Goal: Information Seeking & Learning: Learn about a topic

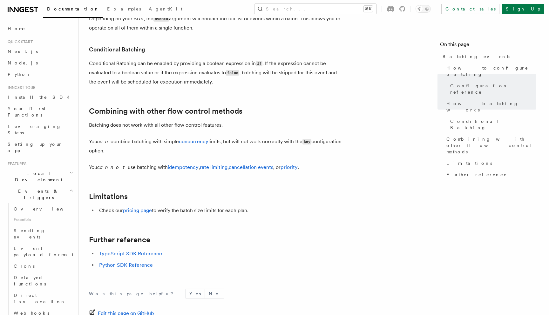
scroll to position [693, 0]
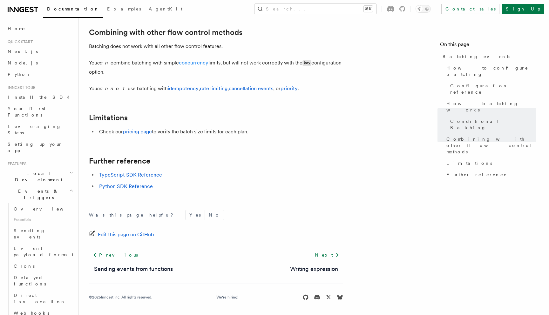
click at [190, 66] on link "concurrency" at bounding box center [194, 63] width 30 height 6
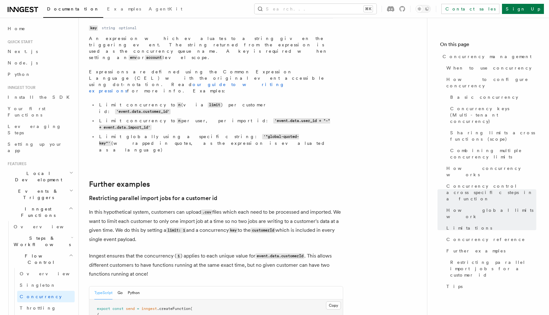
scroll to position [2410, 0]
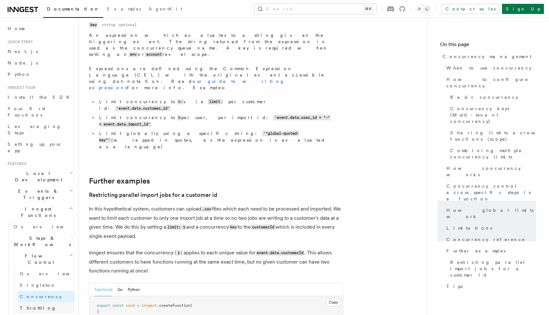
click at [39, 303] on link "Throttling" at bounding box center [46, 308] width 58 height 11
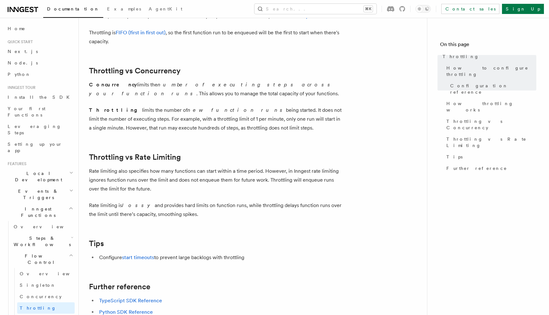
scroll to position [686, 0]
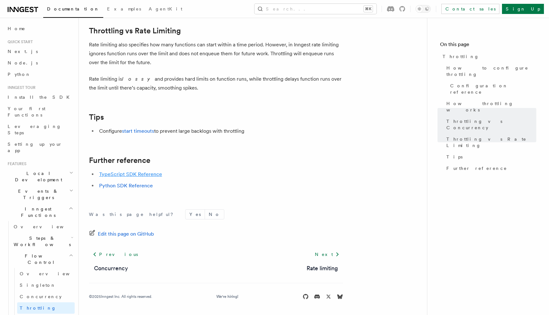
click at [134, 172] on link "TypeScript SDK Reference" at bounding box center [130, 174] width 63 height 6
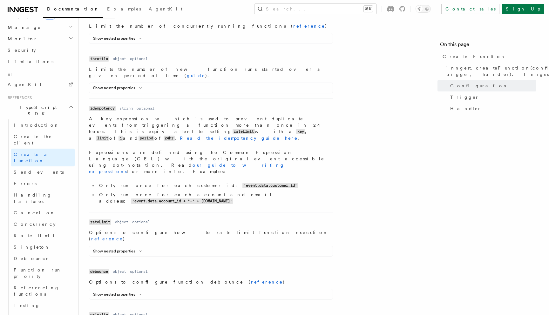
scroll to position [412, 0]
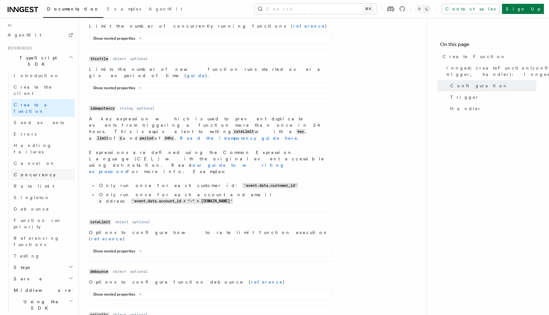
click at [36, 172] on span "Concurrency" at bounding box center [35, 174] width 42 height 5
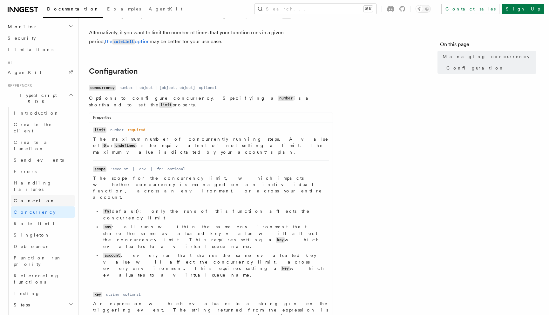
scroll to position [365, 0]
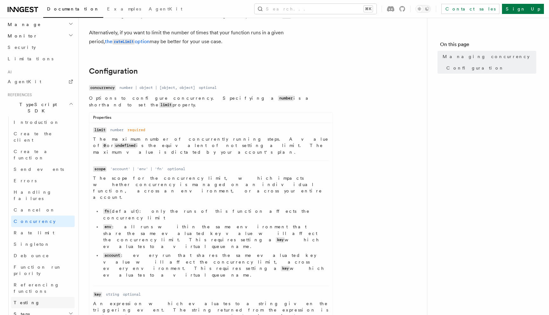
click at [47, 297] on link "Testing" at bounding box center [43, 302] width 64 height 11
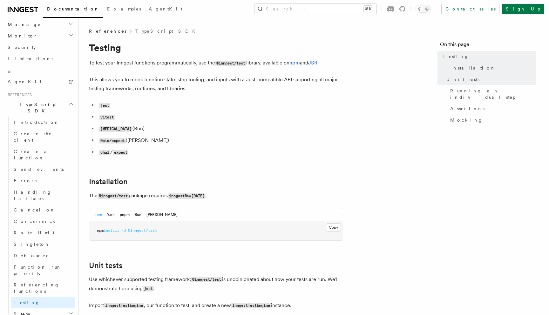
click at [46, 309] on h2 "Steps" at bounding box center [43, 314] width 64 height 11
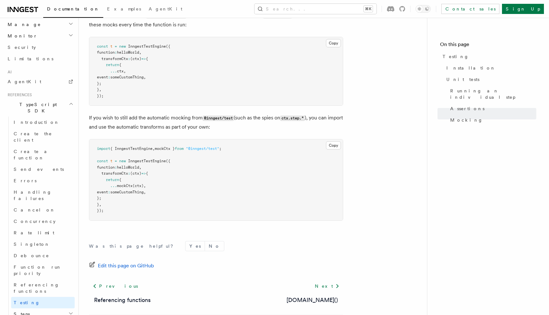
scroll to position [2137, 0]
click at [31, 309] on h2 "Steps" at bounding box center [43, 314] width 64 height 11
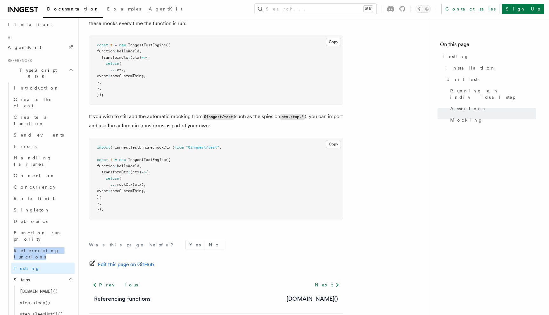
scroll to position [402, 0]
click at [41, 287] on span "step.run()" at bounding box center [39, 289] width 38 height 5
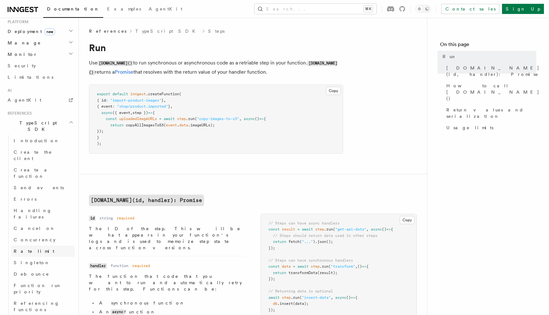
scroll to position [340, 0]
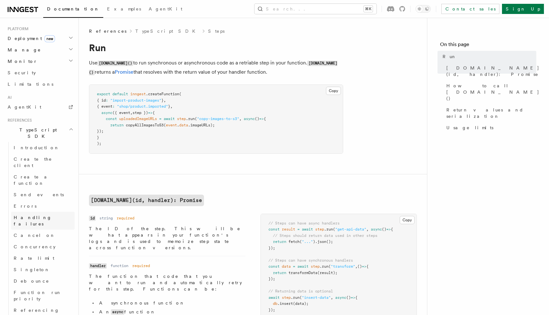
click at [33, 215] on span "Handling failures" at bounding box center [33, 220] width 38 height 11
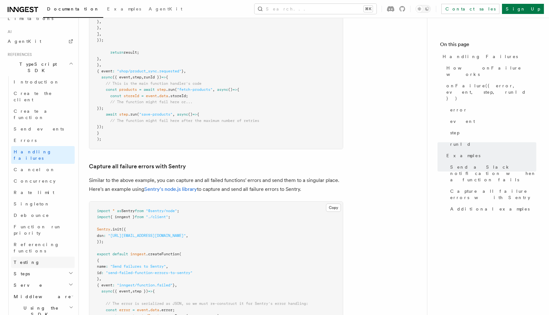
scroll to position [412, 0]
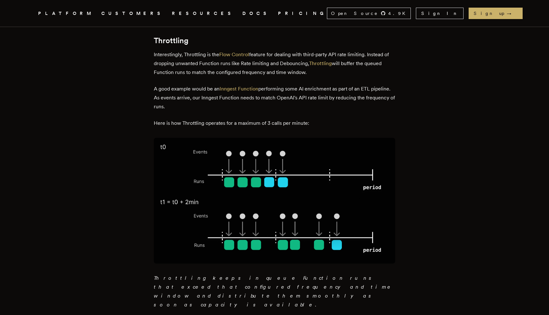
scroll to position [1582, 0]
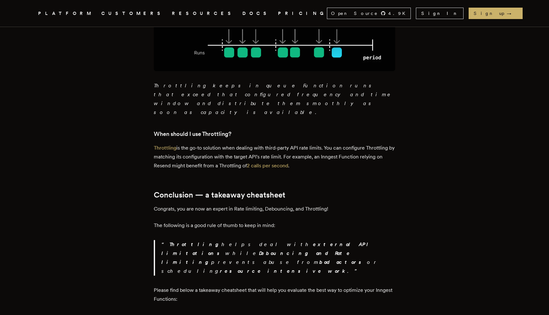
scroll to position [1769, 0]
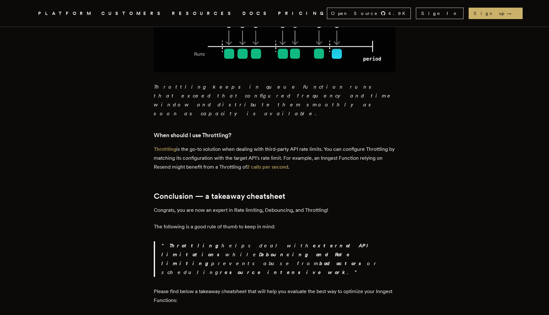
click at [203, 14] on div "PLATFORM CUSTOMERS RESOURCES DOCS PRICING" at bounding box center [182, 14] width 289 height 8
click at [243, 13] on link "DOCS" at bounding box center [257, 14] width 28 height 8
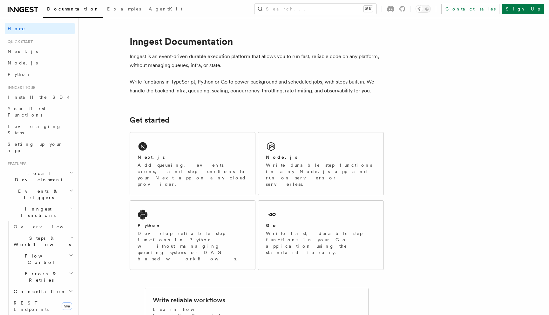
scroll to position [496, 0]
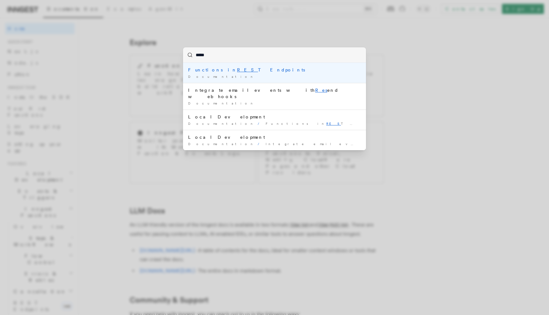
type input "******"
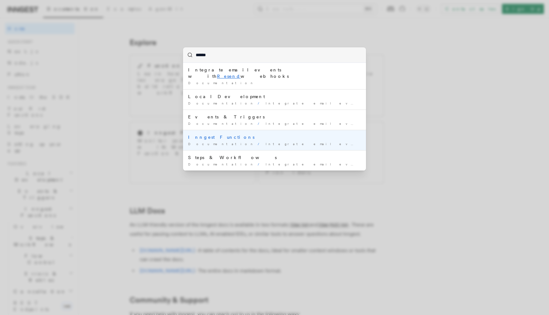
click at [223, 130] on li "Inngest Functions Documentation / Integrate email events with Resend webhooks /" at bounding box center [274, 140] width 183 height 20
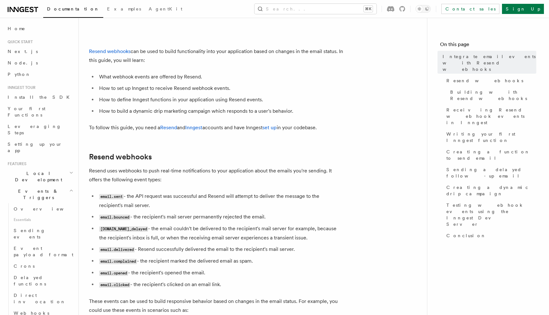
scroll to position [130, 0]
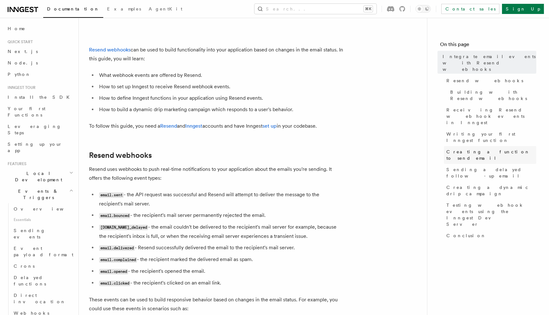
click at [470, 149] on span "Creating a function to send email" at bounding box center [492, 155] width 90 height 13
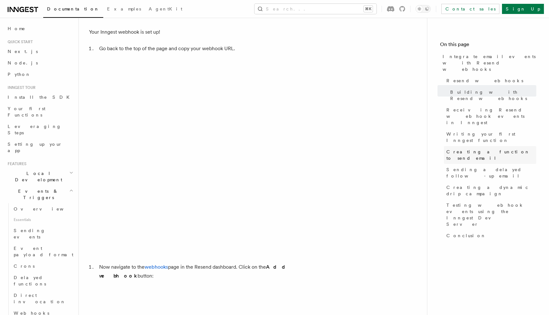
scroll to position [1629, 0]
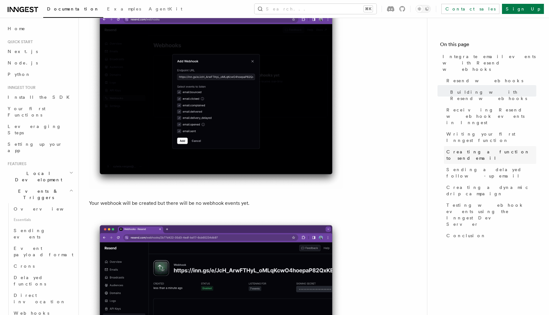
click at [478, 149] on span "Creating a function to send email" at bounding box center [492, 155] width 90 height 13
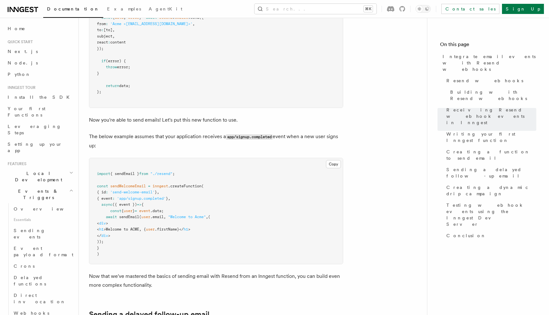
scroll to position [3405, 0]
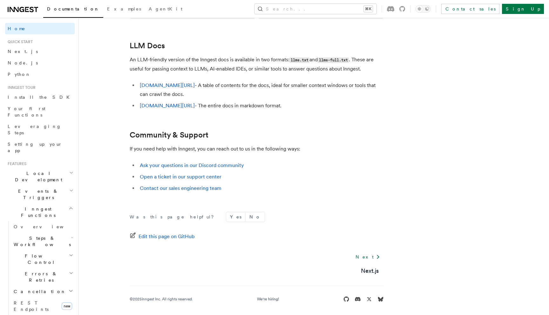
scroll to position [496, 0]
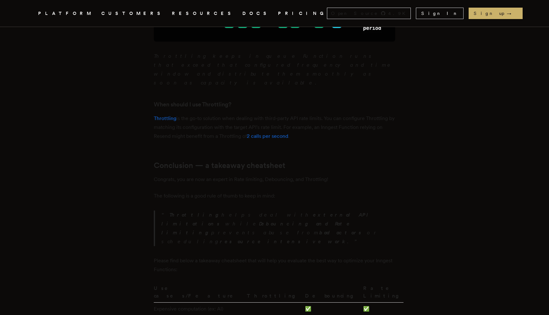
scroll to position [1803, 0]
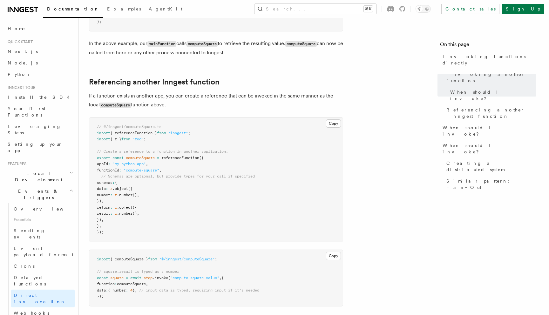
scroll to position [431, 0]
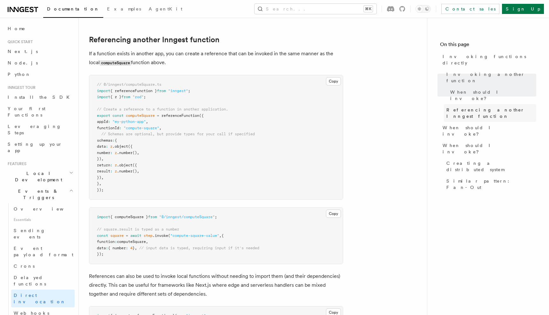
click at [469, 104] on link "Referencing another Inngest function" at bounding box center [490, 113] width 93 height 18
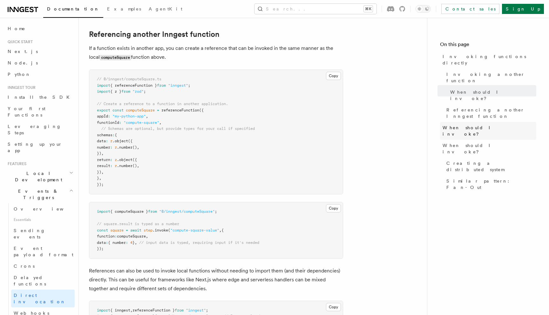
click at [468, 122] on link "When should I invoke?" at bounding box center [488, 131] width 96 height 18
click at [466, 125] on span "When should I invoke?" at bounding box center [490, 131] width 94 height 13
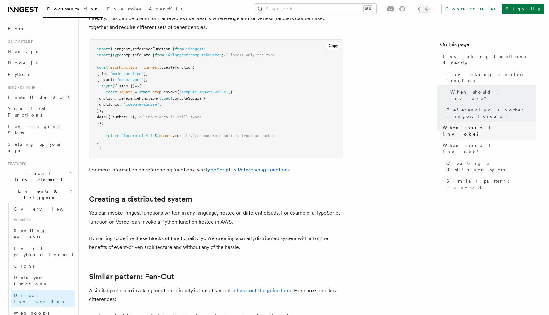
scroll to position [706, 0]
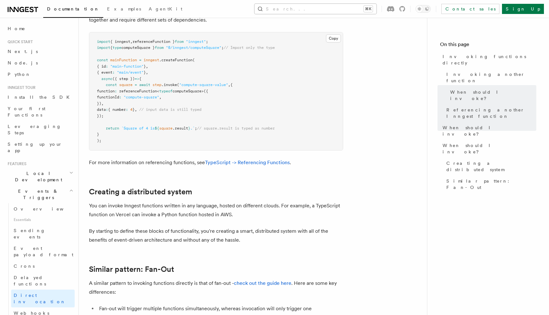
click at [358, 10] on button "Search... ⌘K" at bounding box center [316, 9] width 122 height 10
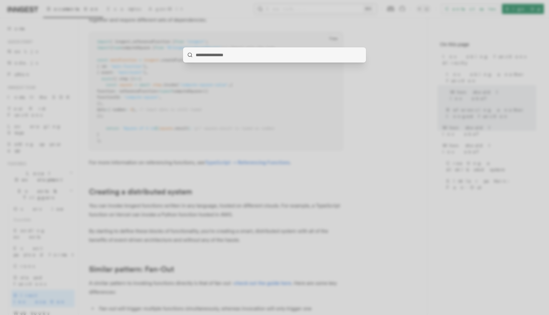
type input "*"
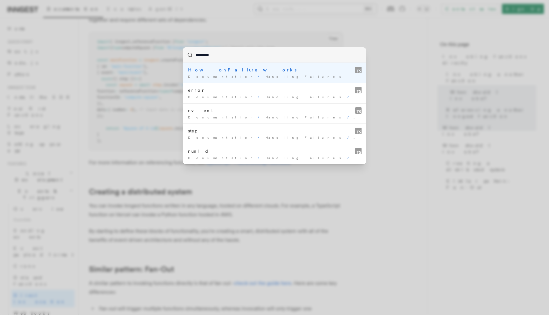
type input "*********"
click at [243, 71] on div "How onFailure works" at bounding box center [274, 70] width 173 height 6
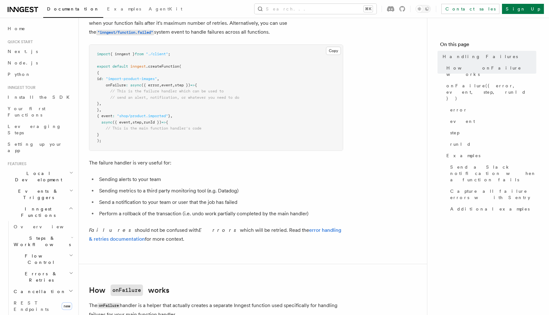
scroll to position [49, 0]
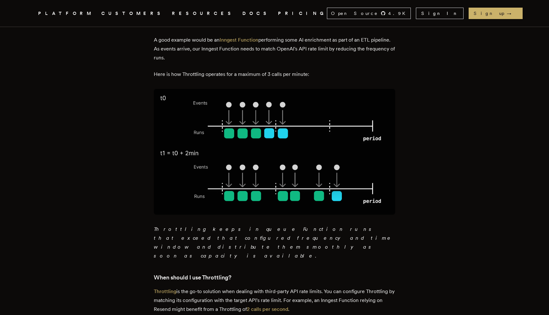
scroll to position [1642, 0]
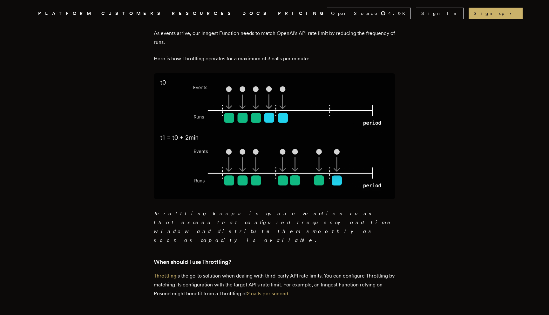
click at [221, 258] on h3 "When should I use Throttling?" at bounding box center [275, 262] width 242 height 9
click at [232, 258] on h3 "When should I use Throttling?" at bounding box center [275, 262] width 242 height 9
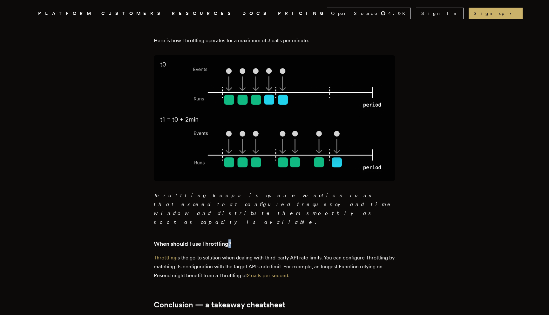
scroll to position [1661, 0]
click at [211, 253] on p "Throttling is the go-to solution when dealing with third-party API rate limits.…" at bounding box center [275, 266] width 242 height 27
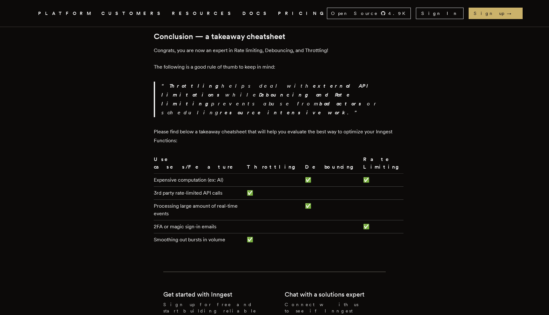
scroll to position [1930, 0]
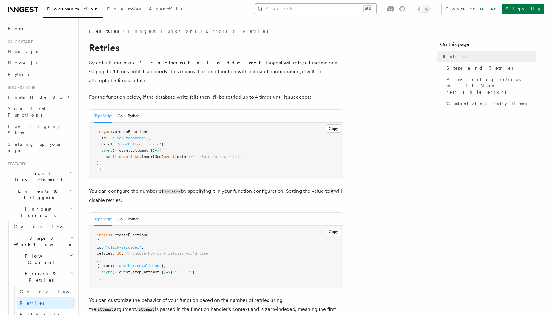
click at [323, 8] on button "Search... ⌘K" at bounding box center [316, 9] width 122 height 10
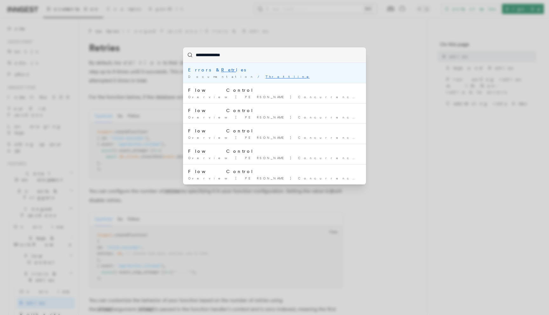
type input "**********"
click at [294, 72] on div "Errors & Retries" at bounding box center [274, 70] width 173 height 6
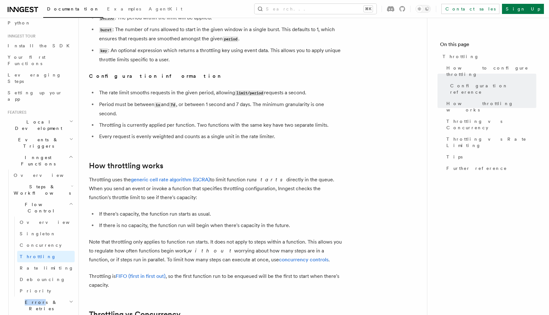
scroll to position [59, 0]
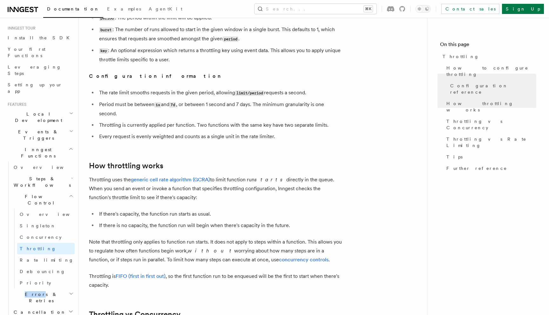
click at [45, 289] on h2 "Errors & Retries" at bounding box center [43, 298] width 64 height 18
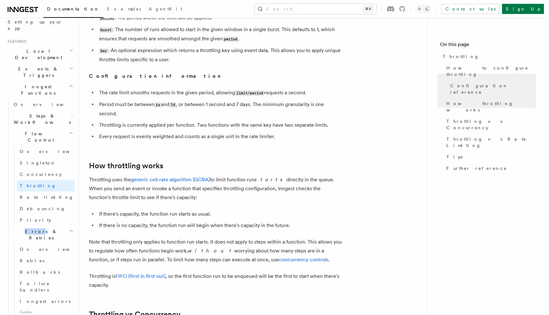
scroll to position [125, 0]
click at [39, 253] on link "Retries" at bounding box center [46, 258] width 58 height 11
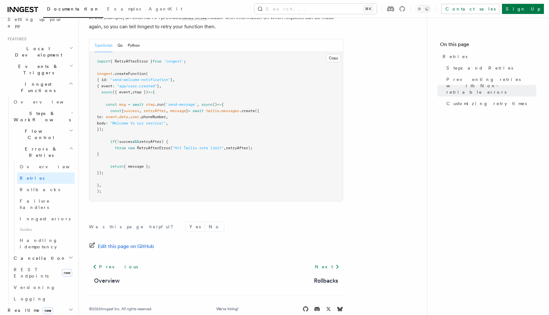
scroll to position [892, 0]
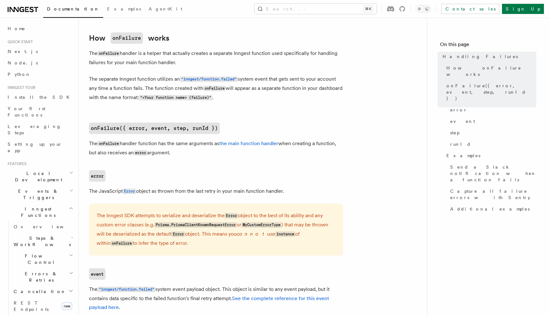
scroll to position [303, 0]
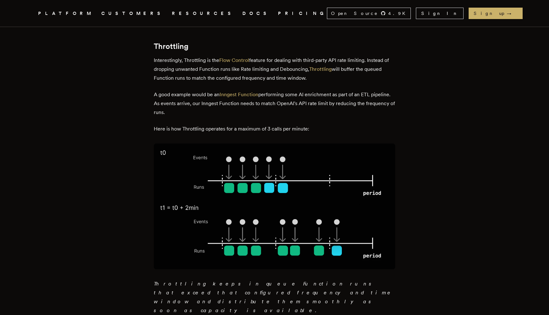
scroll to position [1575, 0]
